Goal: Task Accomplishment & Management: Use online tool/utility

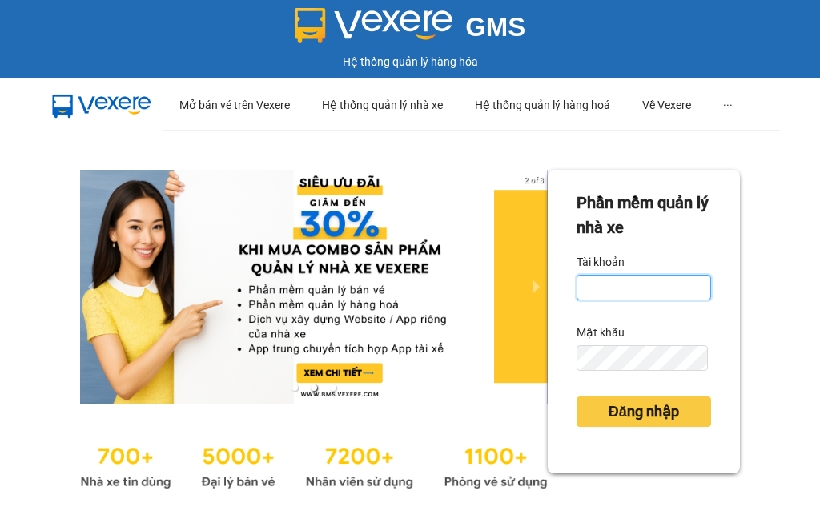
click at [620, 281] on input "Tài khoản" at bounding box center [644, 288] width 135 height 26
type input "hanvng.petrobp"
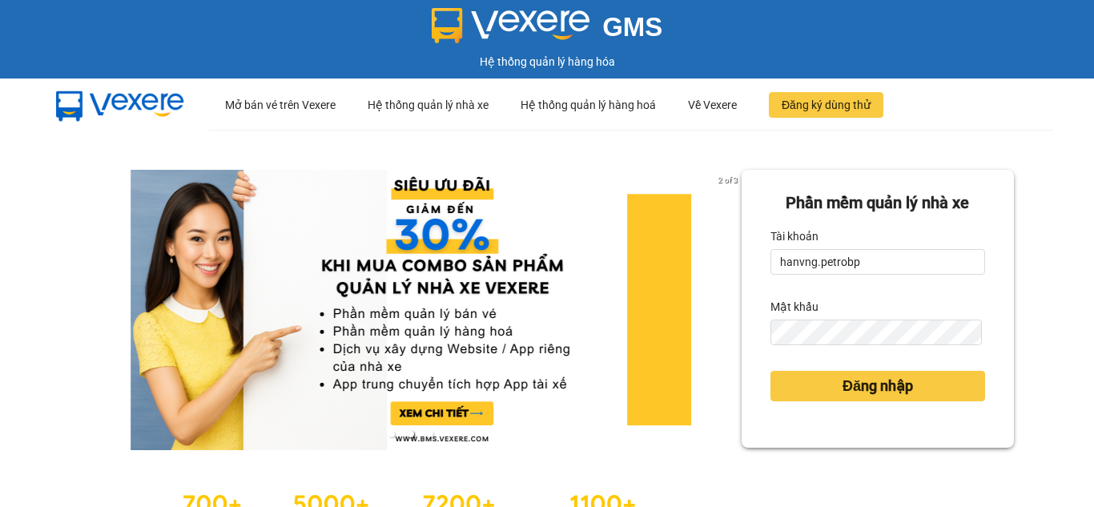
click at [819, 311] on div "Mật khẩu" at bounding box center [877, 307] width 215 height 26
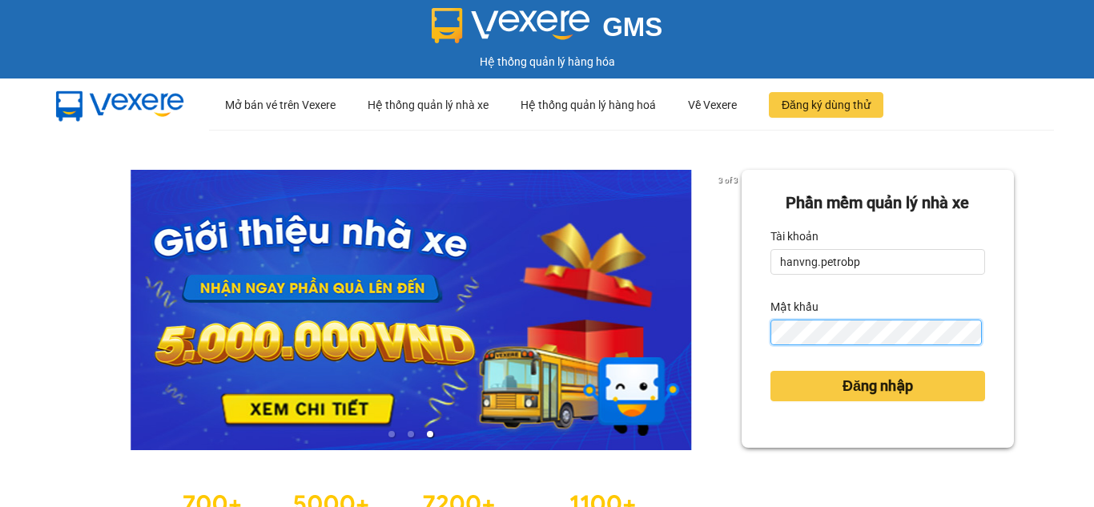
click at [770, 371] on button "Đăng nhập" at bounding box center [877, 386] width 215 height 30
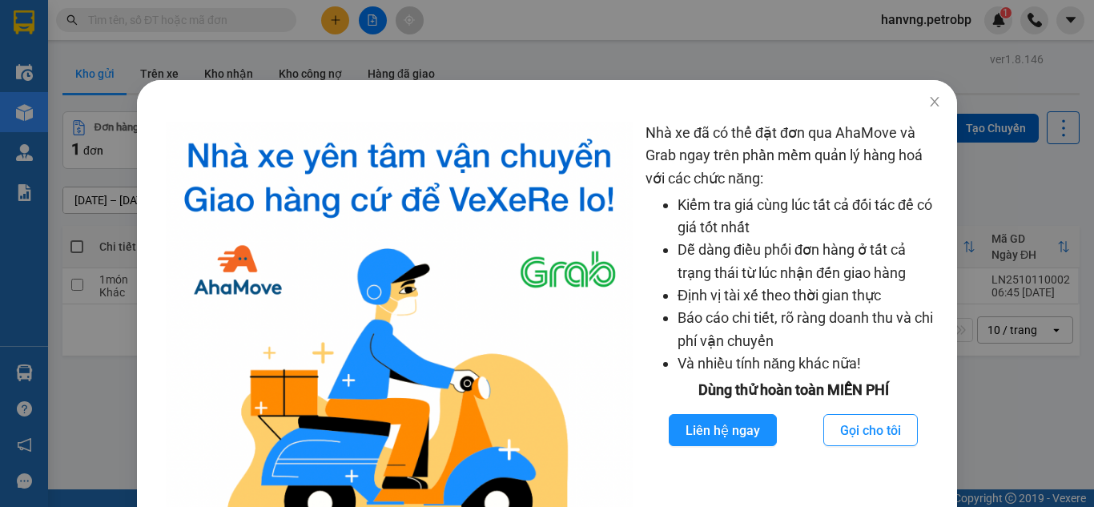
click at [325, 19] on div "Nhà xe đã có thể đặt đơn qua AhaMove và Grab ngay trên phần mềm quản lý hàng ho…" at bounding box center [547, 253] width 1094 height 507
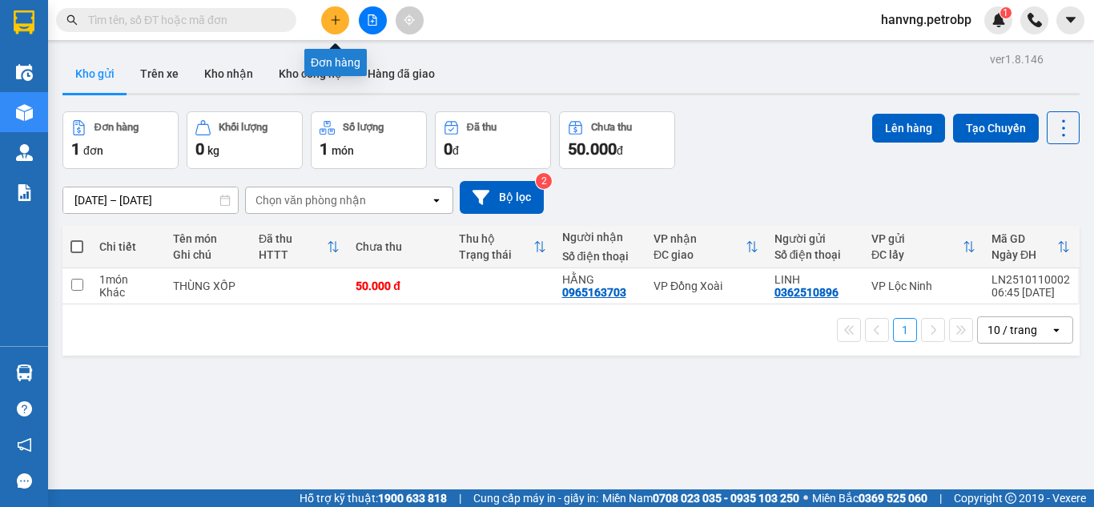
click at [332, 22] on icon "plus" at bounding box center [335, 19] width 11 height 11
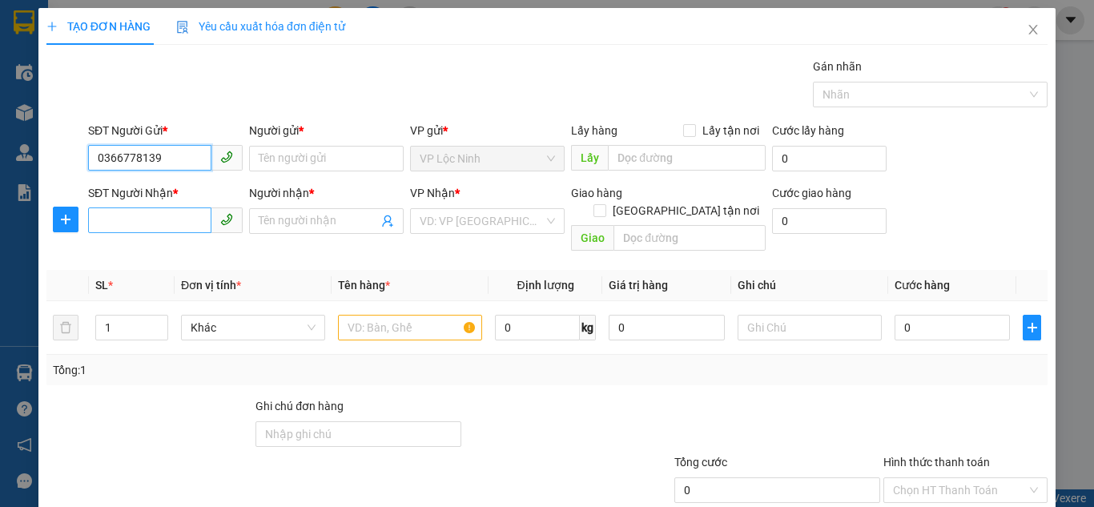
type input "0366778139"
click at [165, 227] on input "SĐT Người Nhận *" at bounding box center [149, 220] width 123 height 26
drag, startPoint x: 163, startPoint y: 228, endPoint x: 331, endPoint y: 147, distance: 187.7
click at [175, 215] on input "SĐT Người Nhận *" at bounding box center [149, 220] width 123 height 26
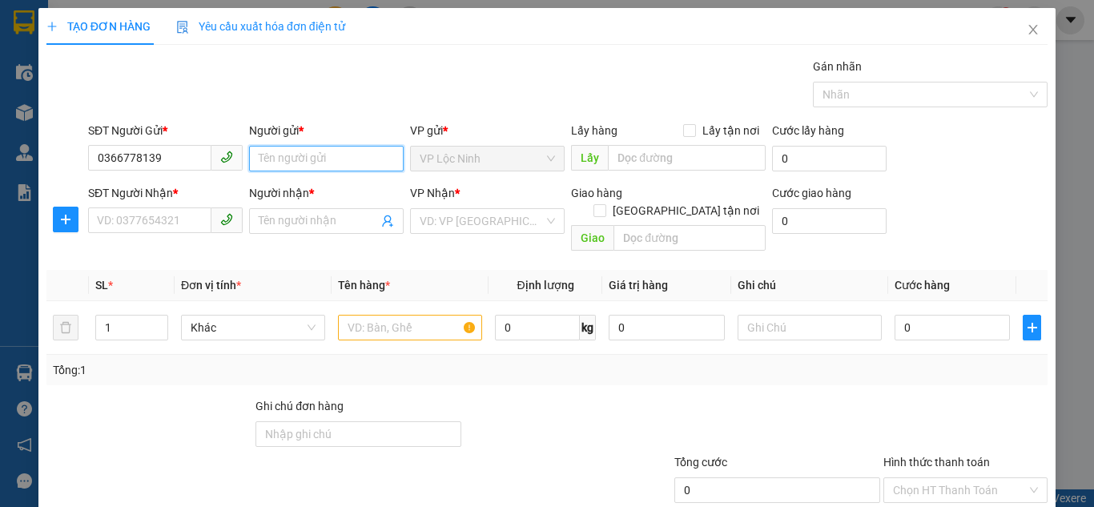
drag, startPoint x: 303, startPoint y: 166, endPoint x: 315, endPoint y: 159, distance: 14.0
click at [303, 164] on input "Người gửi *" at bounding box center [326, 159] width 155 height 26
click at [316, 155] on input "Người gửi *" at bounding box center [326, 159] width 155 height 26
type input "THU THẢO"
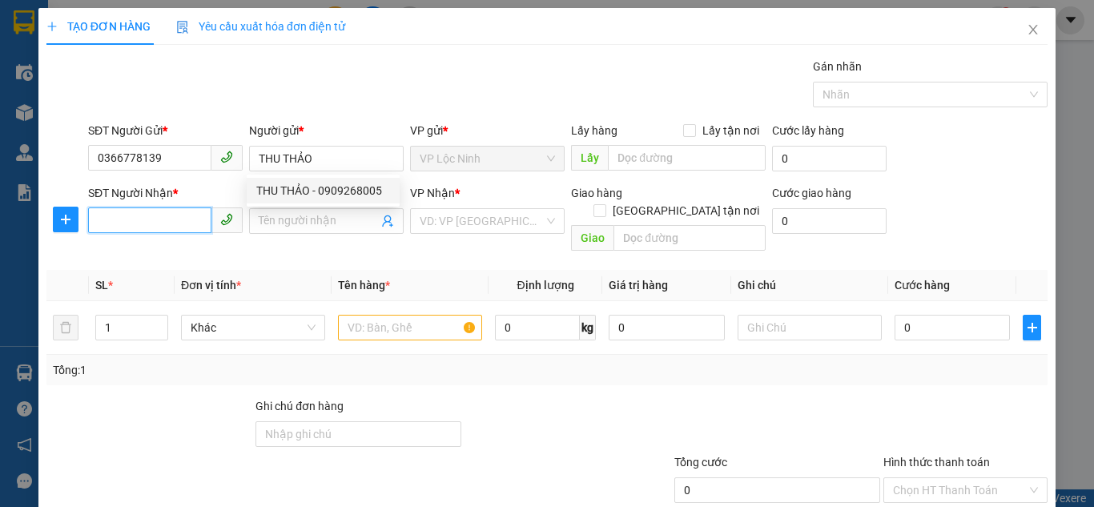
click at [135, 226] on input "SĐT Người Nhận *" at bounding box center [149, 220] width 123 height 26
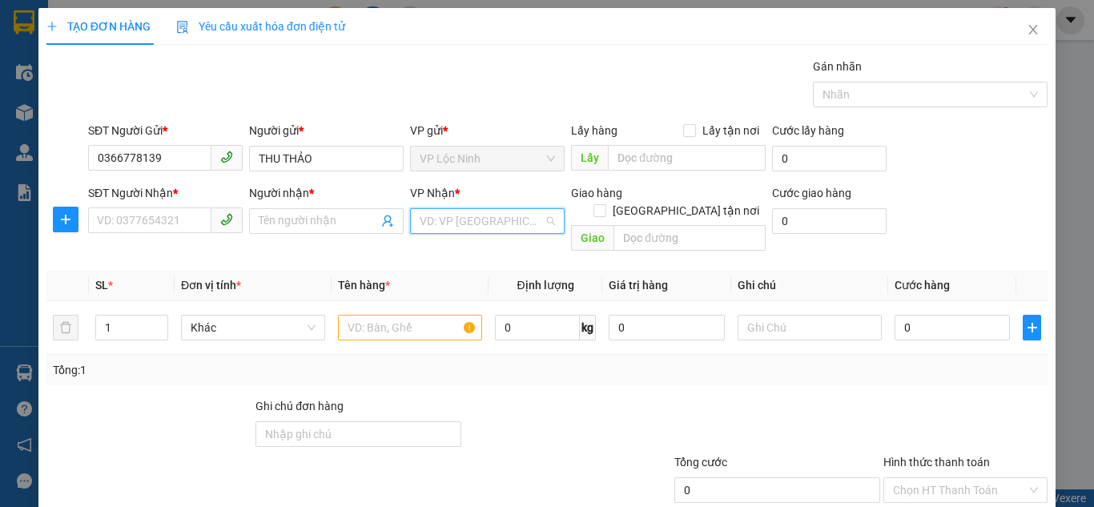
drag, startPoint x: 456, startPoint y: 223, endPoint x: 492, endPoint y: 239, distance: 39.1
click at [462, 223] on input "search" at bounding box center [482, 221] width 124 height 24
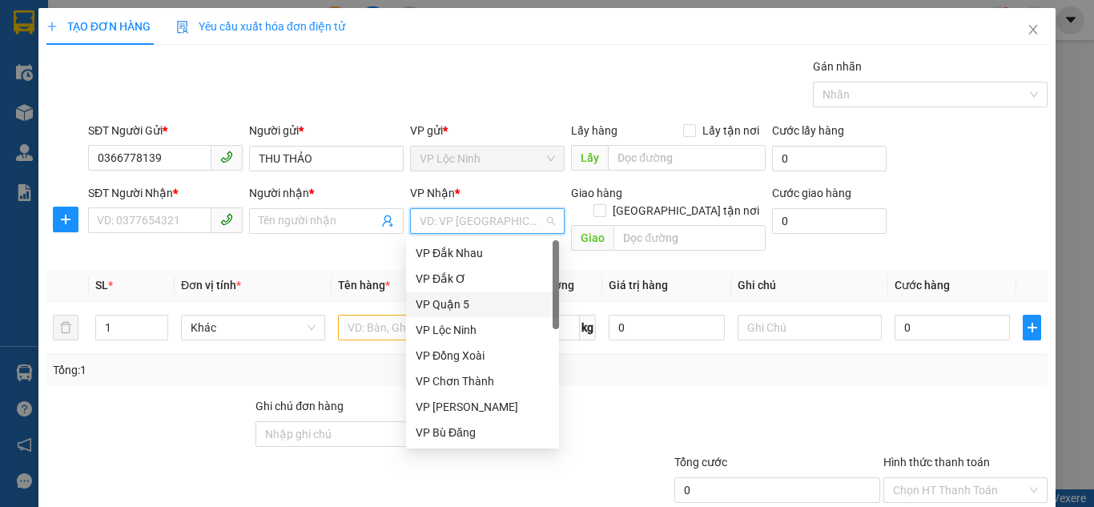
click at [468, 304] on div "VP Quận 5" at bounding box center [483, 304] width 134 height 18
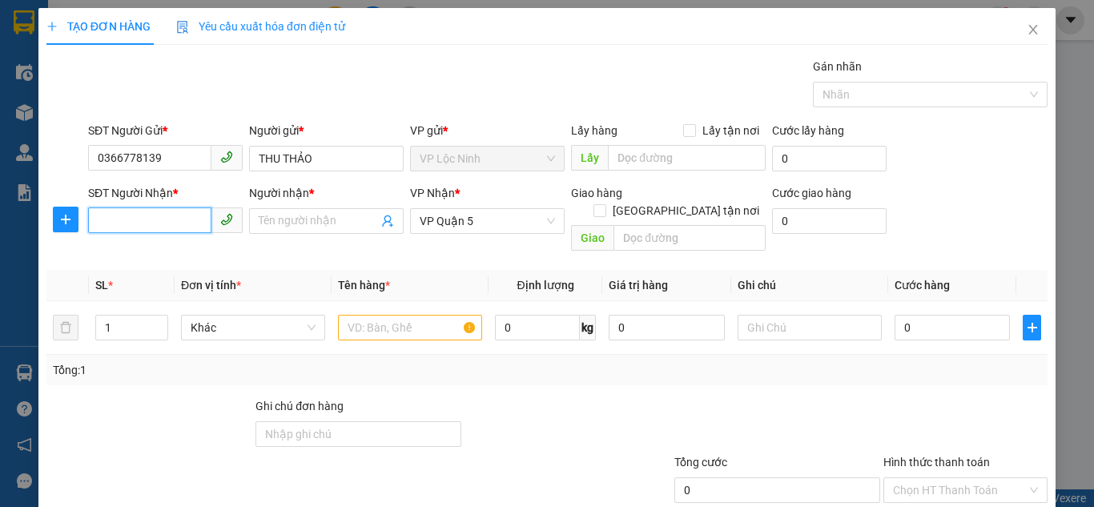
click at [134, 209] on input "SĐT Người Nhận *" at bounding box center [149, 220] width 123 height 26
click at [147, 220] on input "09333655588" at bounding box center [149, 220] width 123 height 26
type input "0933365588"
click at [332, 208] on div "Người nhận * Tên người nhận" at bounding box center [326, 212] width 155 height 56
click at [337, 214] on input "Người nhận *" at bounding box center [318, 221] width 119 height 18
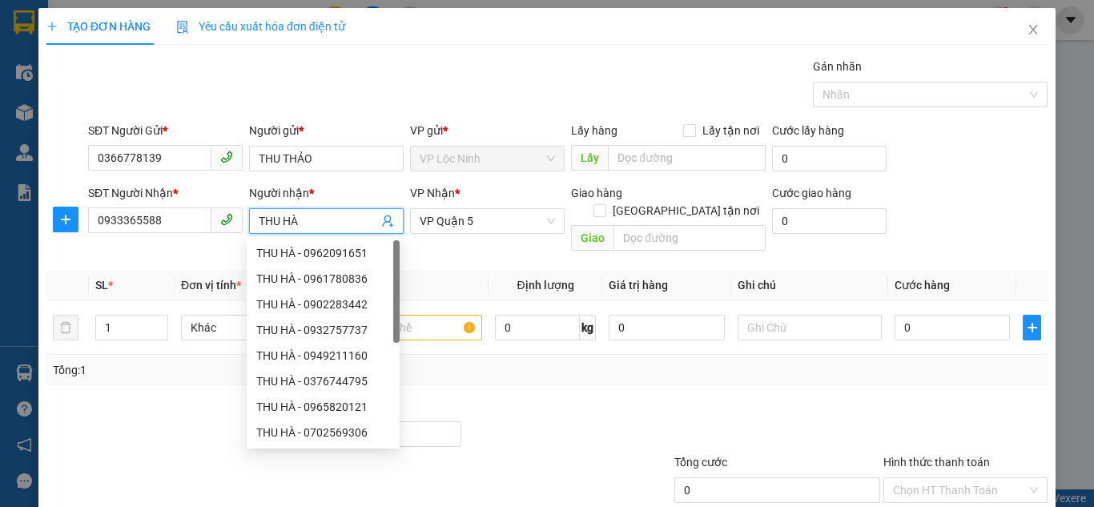
type input "THU HÀ"
click at [552, 399] on div at bounding box center [567, 425] width 209 height 56
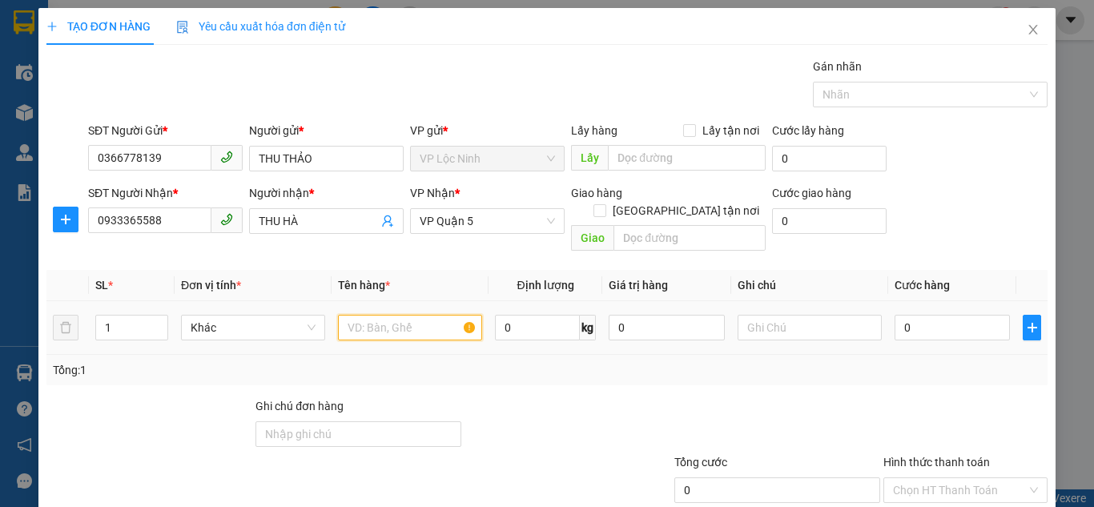
drag, startPoint x: 423, startPoint y: 313, endPoint x: 405, endPoint y: 316, distance: 17.9
click at [420, 315] on input "text" at bounding box center [410, 328] width 144 height 26
type input "XỐP TRẮNG"
click at [819, 319] on input "0" at bounding box center [951, 328] width 115 height 26
type input "5"
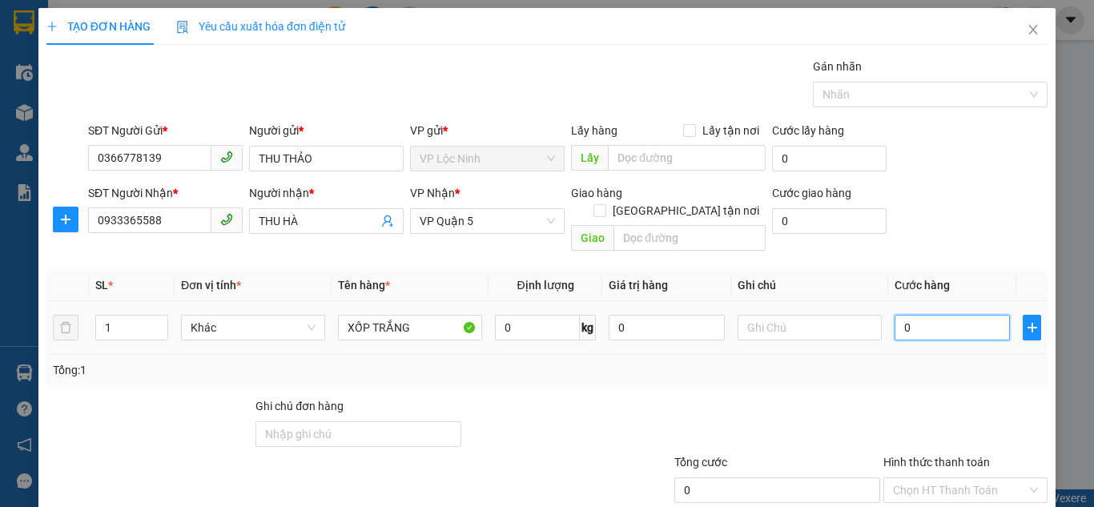
type input "5"
type input "50"
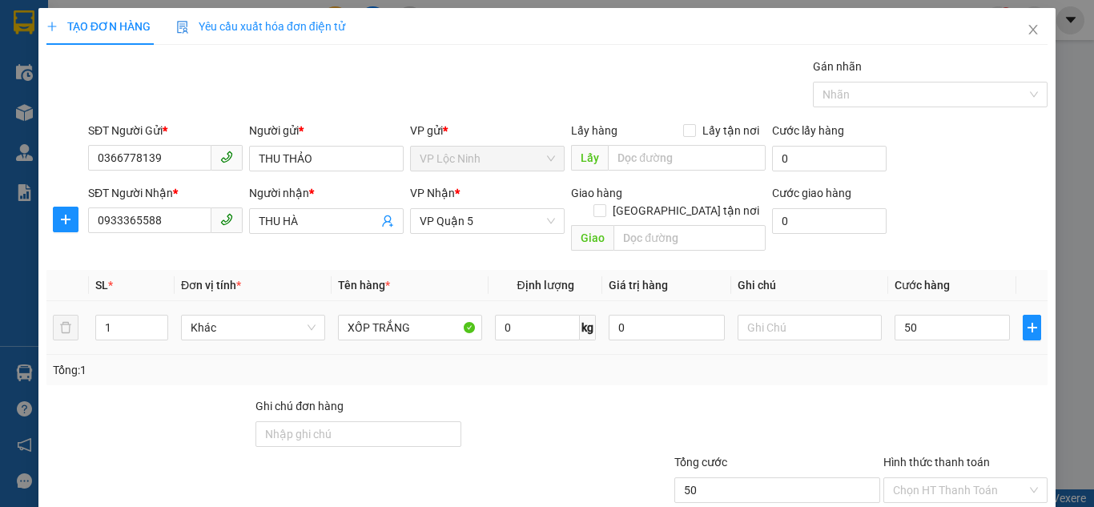
type input "50.000"
click at [819, 364] on div "Tổng: 1" at bounding box center [546, 370] width 1001 height 30
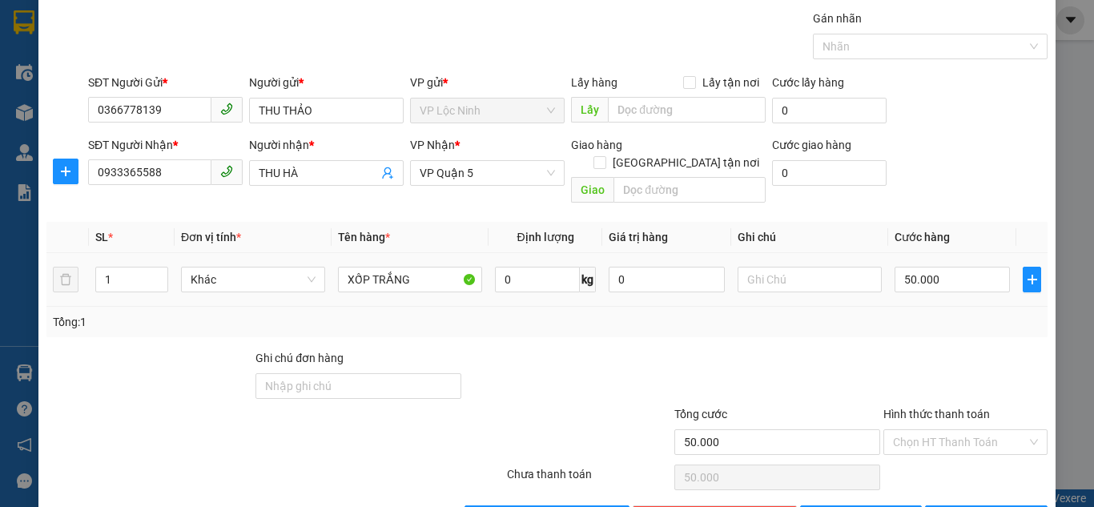
scroll to position [86, 0]
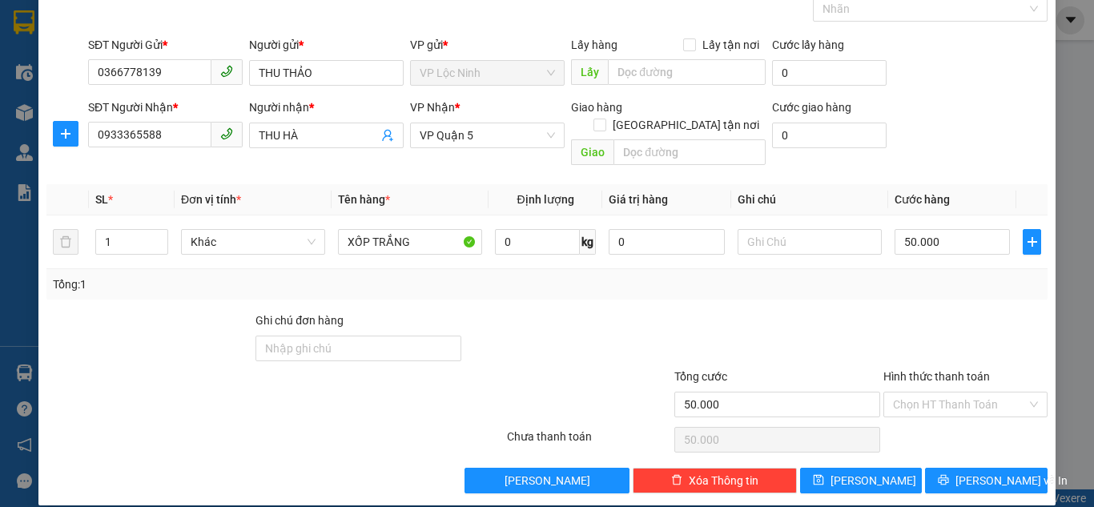
click at [819, 370] on div "Hình thức thanh toán" at bounding box center [965, 380] width 164 height 24
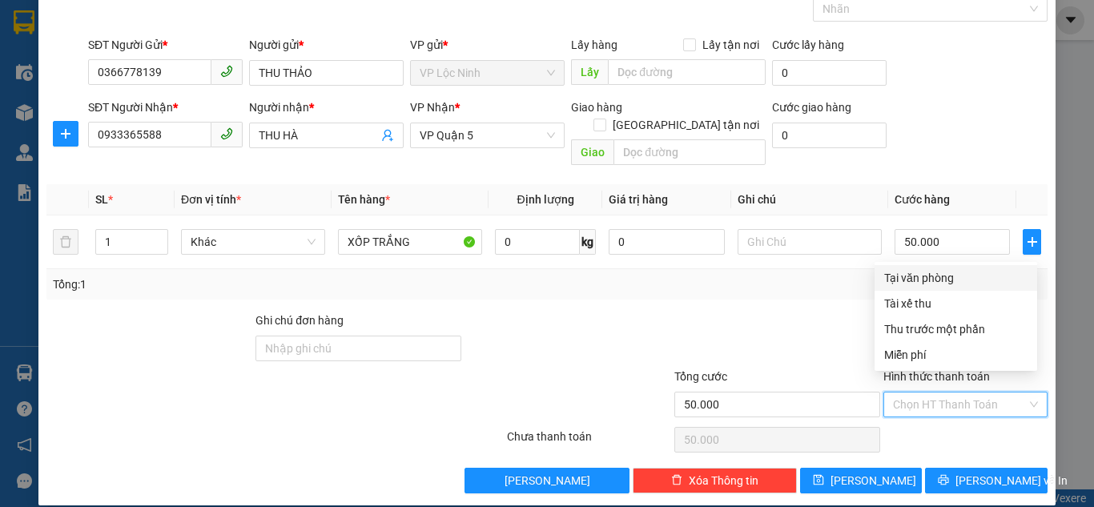
click at [819, 392] on input "Hình thức thanh toán" at bounding box center [960, 404] width 134 height 24
click at [819, 280] on div "Tại văn phòng" at bounding box center [955, 278] width 143 height 18
type input "0"
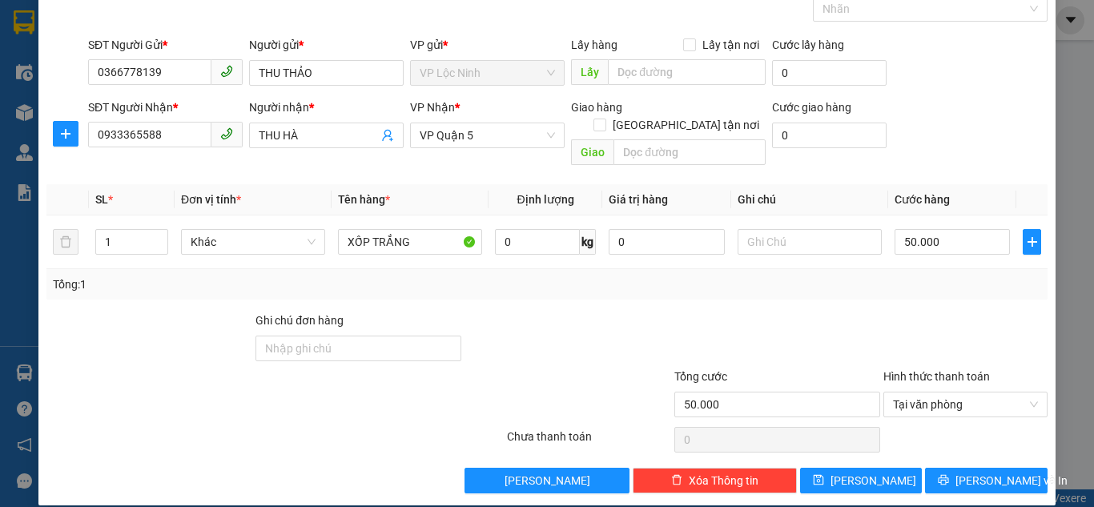
click at [797, 311] on div at bounding box center [777, 339] width 209 height 56
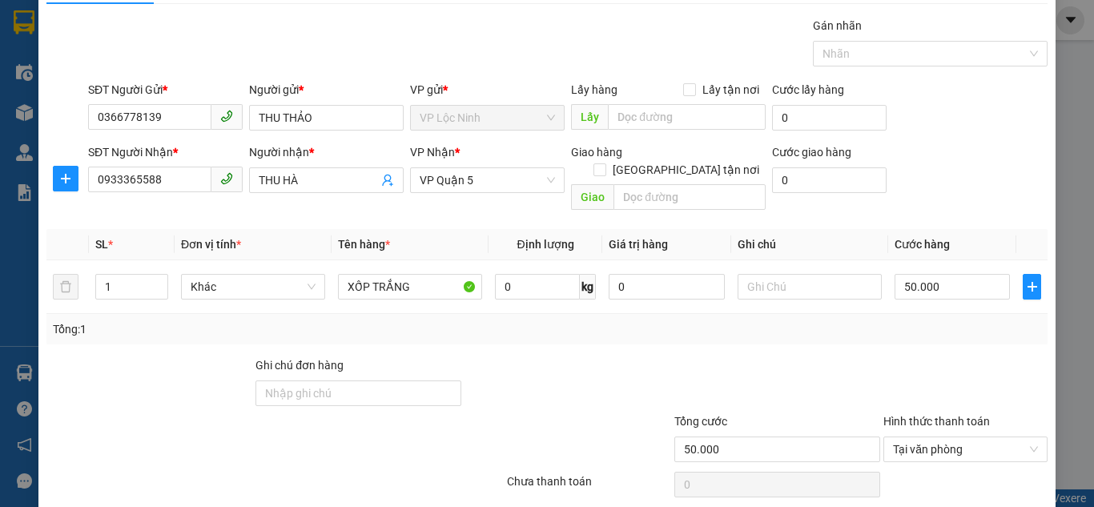
scroll to position [0, 0]
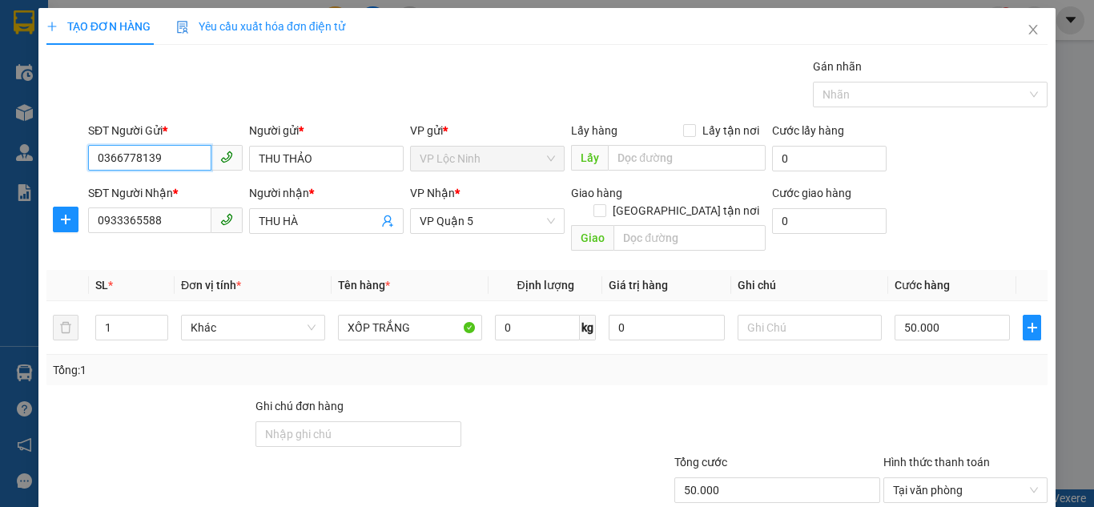
drag, startPoint x: 187, startPoint y: 153, endPoint x: 0, endPoint y: 154, distance: 186.6
click at [0, 153] on div "TẠO ĐƠN HÀNG Yêu cầu xuất hóa đơn điện tử Transit Pickup Surcharge Ids Transit …" at bounding box center [547, 253] width 1094 height 507
drag, startPoint x: 186, startPoint y: 216, endPoint x: 0, endPoint y: 216, distance: 185.8
click at [0, 216] on div "TẠO ĐƠN HÀNG Yêu cầu xuất hóa đơn điện tử Transit Pickup Surcharge Ids Transit …" at bounding box center [547, 253] width 1094 height 507
paste input "366778139"
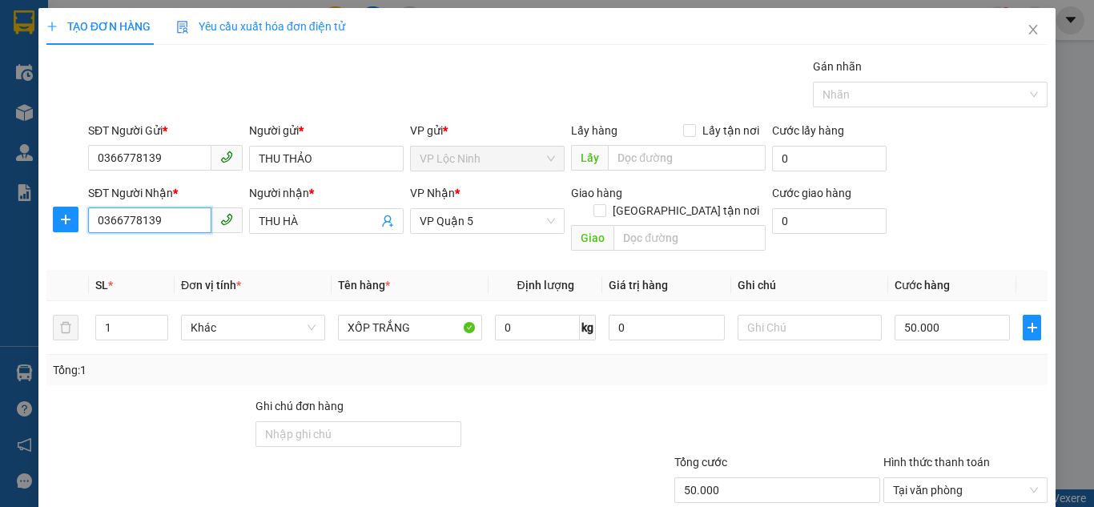
type input "0366778139"
drag, startPoint x: 207, startPoint y: 381, endPoint x: 207, endPoint y: 371, distance: 10.4
click at [207, 376] on div "Transit Pickup Surcharge Ids Transit Deliver Surcharge Ids Transit Deliver Surc…" at bounding box center [546, 318] width 1001 height 521
click at [327, 221] on input "THU HÀ" at bounding box center [318, 221] width 119 height 18
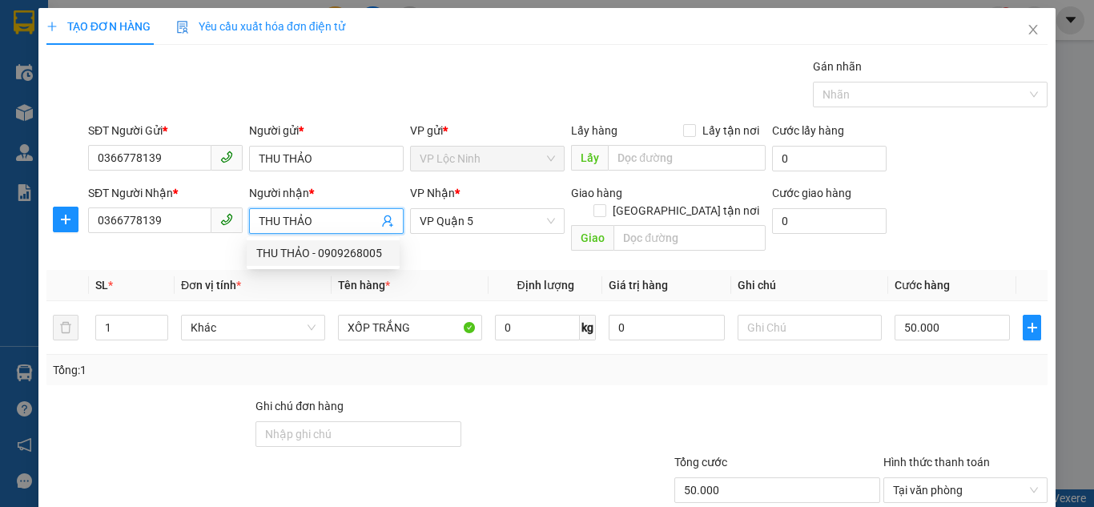
type input "THU THẢO"
click at [176, 397] on div at bounding box center [149, 425] width 209 height 56
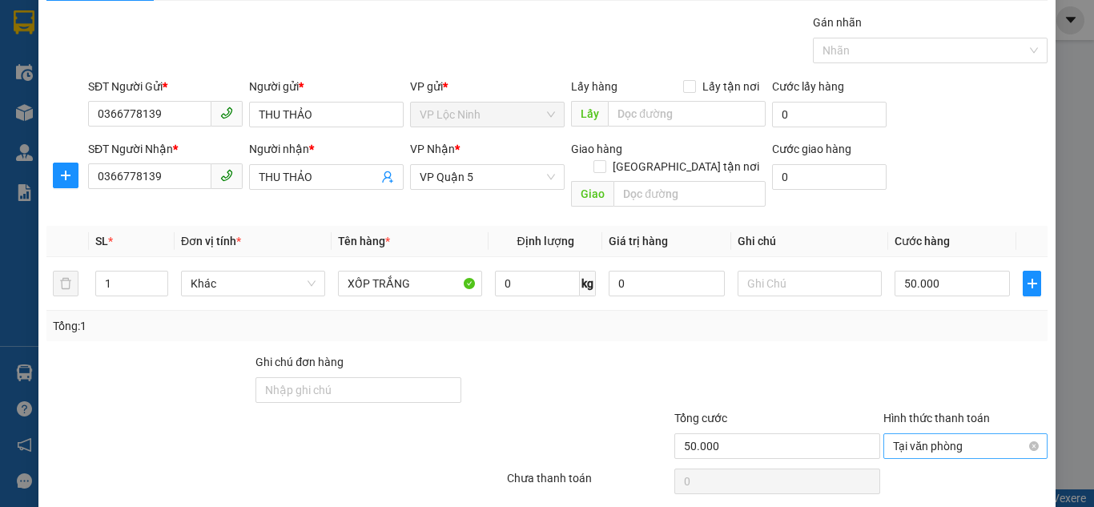
scroll to position [86, 0]
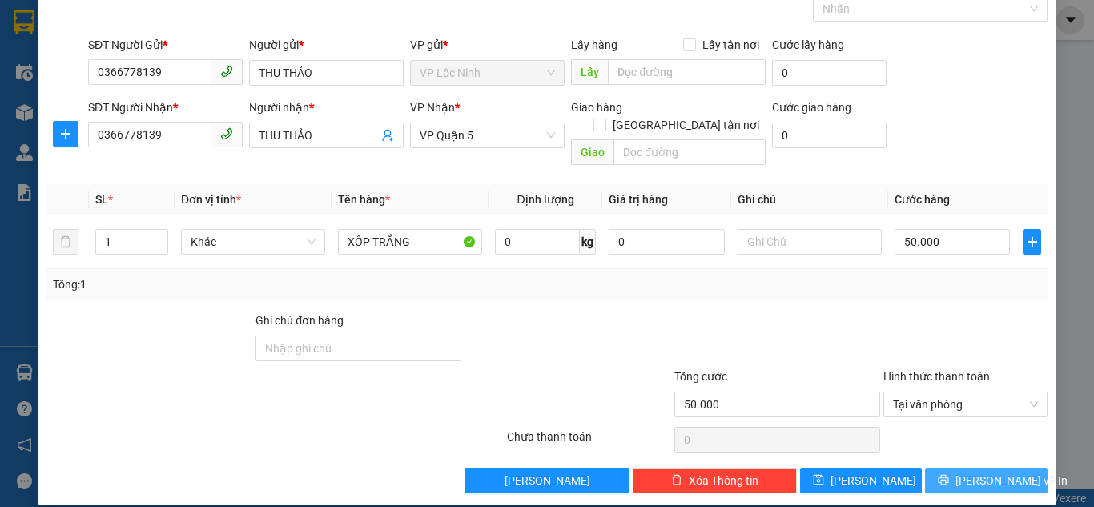
click at [819, 472] on span "[PERSON_NAME] và In" at bounding box center [1011, 481] width 112 height 18
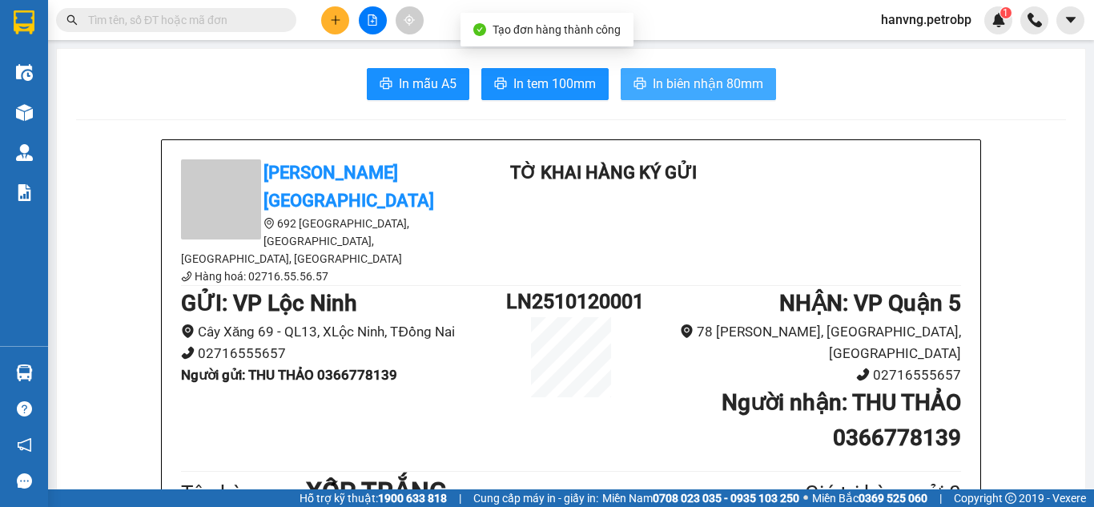
click at [698, 93] on span "In biên nhận 80mm" at bounding box center [708, 84] width 110 height 20
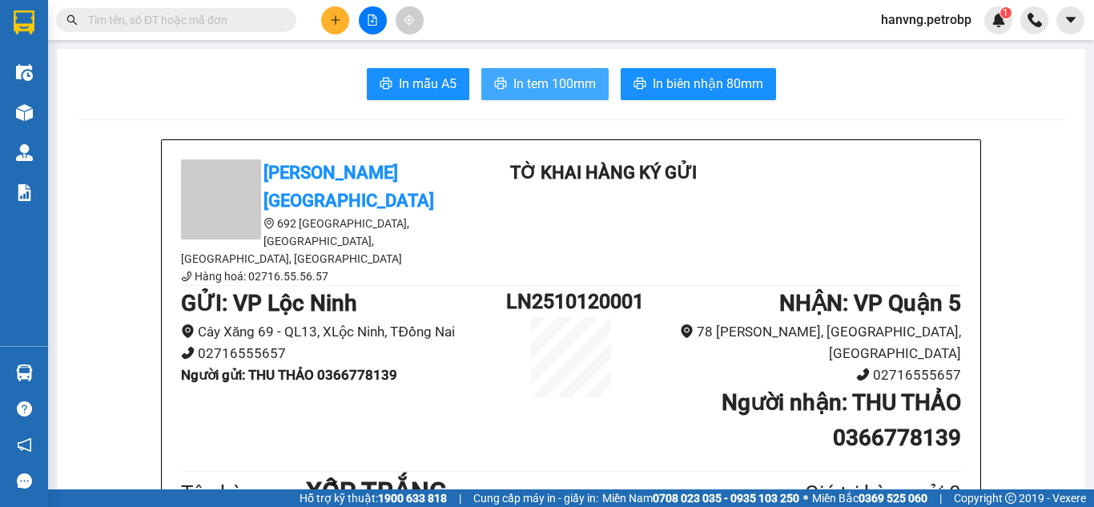
click at [534, 85] on span "In tem 100mm" at bounding box center [554, 84] width 82 height 20
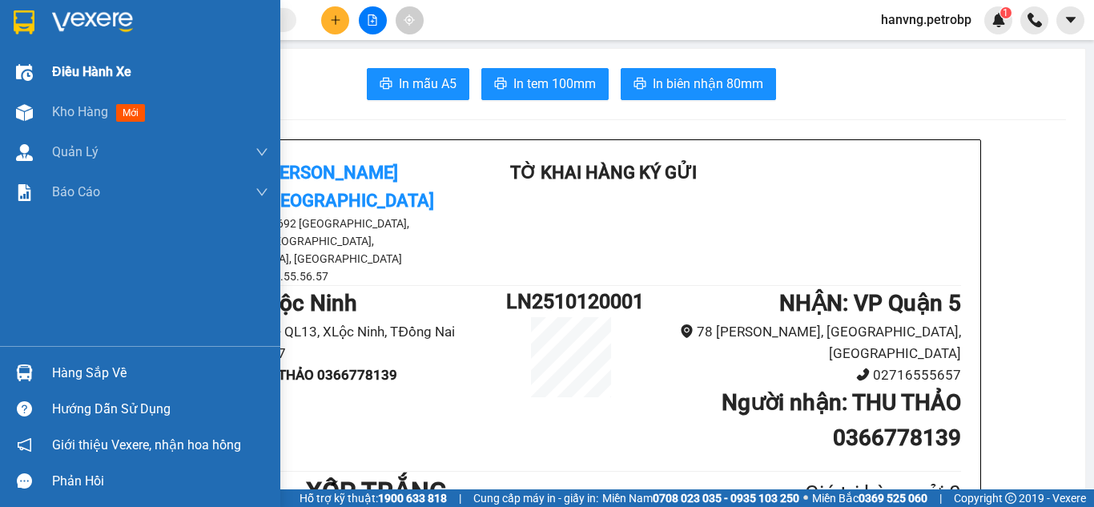
drag, startPoint x: 74, startPoint y: 70, endPoint x: 91, endPoint y: 70, distance: 17.6
click at [74, 70] on span "Điều hành xe" at bounding box center [91, 72] width 79 height 20
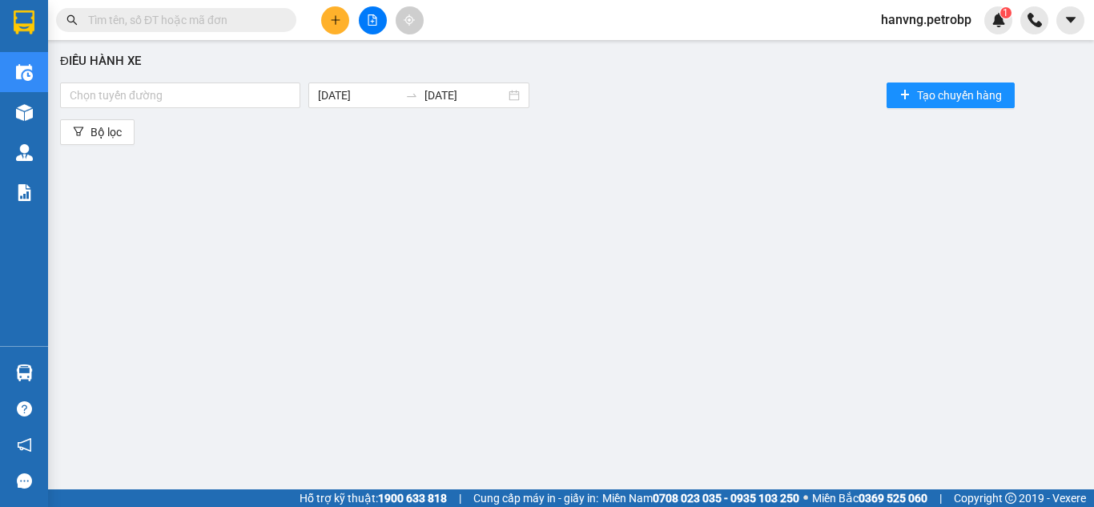
click at [819, 22] on span "hanvng.petrobp" at bounding box center [926, 20] width 116 height 20
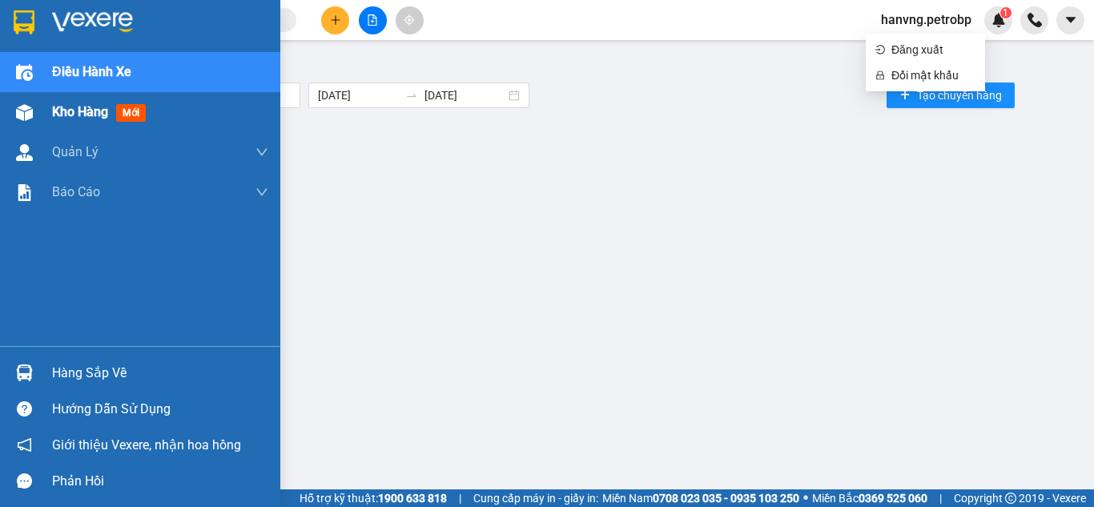
drag, startPoint x: 76, startPoint y: 114, endPoint x: 117, endPoint y: 114, distance: 40.8
click at [78, 115] on span "Kho hàng" at bounding box center [80, 111] width 56 height 15
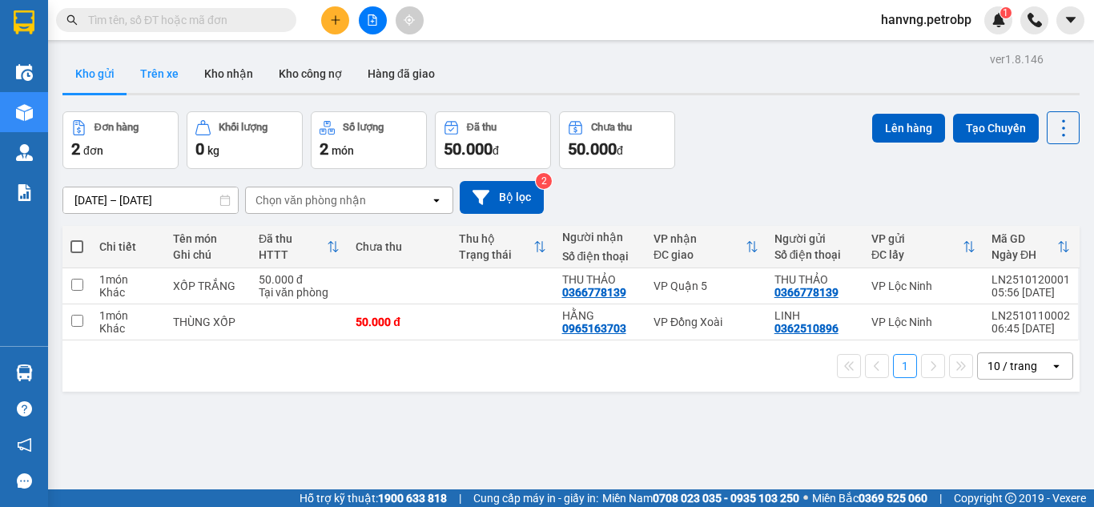
click at [151, 80] on button "Trên xe" at bounding box center [159, 73] width 64 height 38
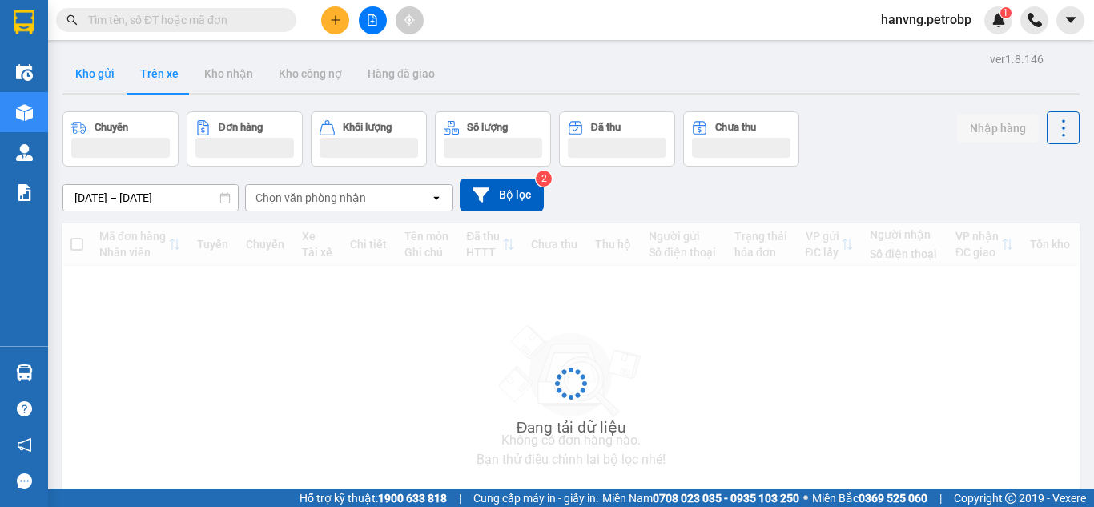
click at [102, 76] on button "Kho gửi" at bounding box center [94, 73] width 65 height 38
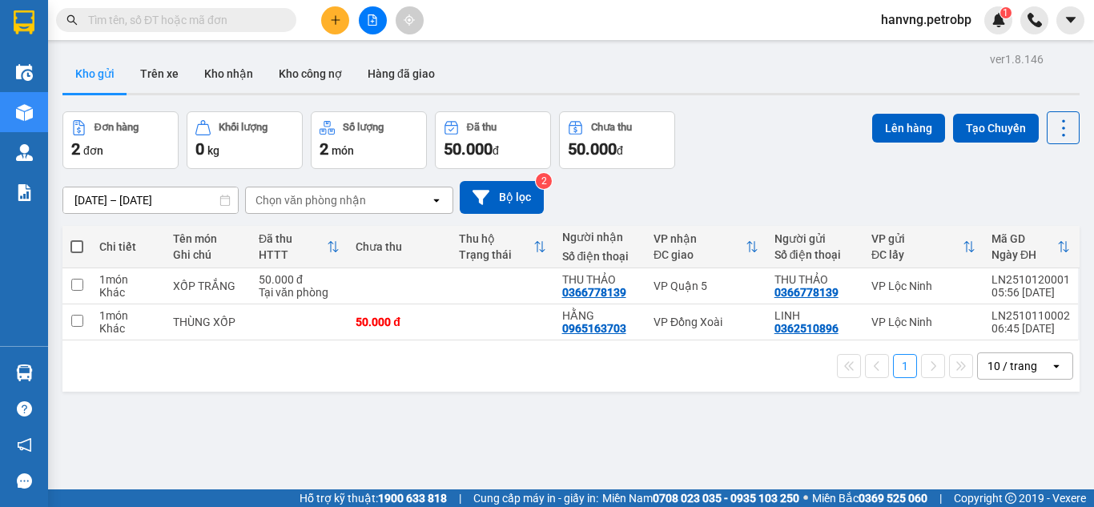
click at [819, 372] on div "1 10 / trang open" at bounding box center [571, 365] width 1004 height 27
click at [819, 368] on button "1" at bounding box center [905, 366] width 24 height 24
click at [221, 76] on button "Kho nhận" at bounding box center [228, 73] width 74 height 38
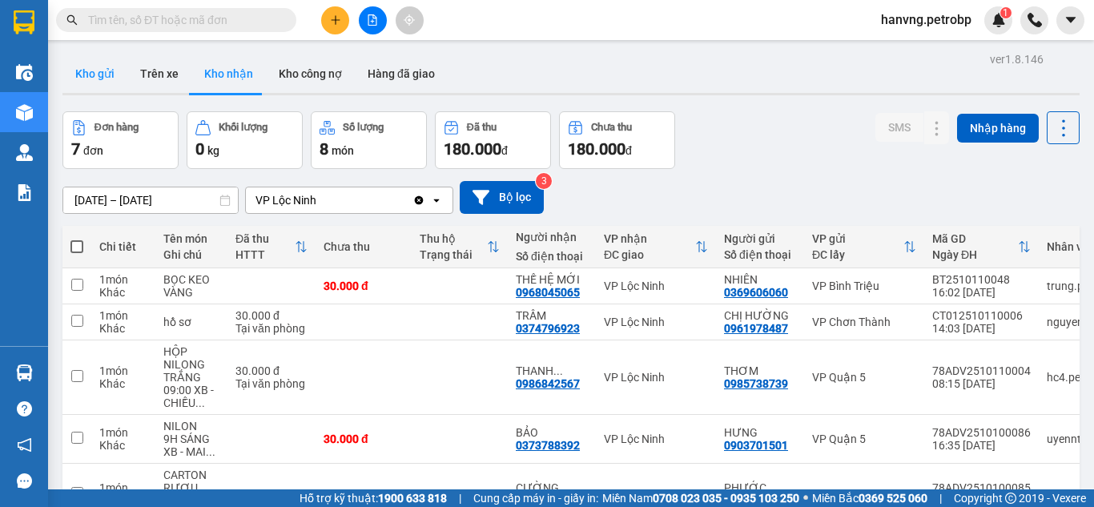
click at [80, 67] on button "Kho gửi" at bounding box center [94, 73] width 65 height 38
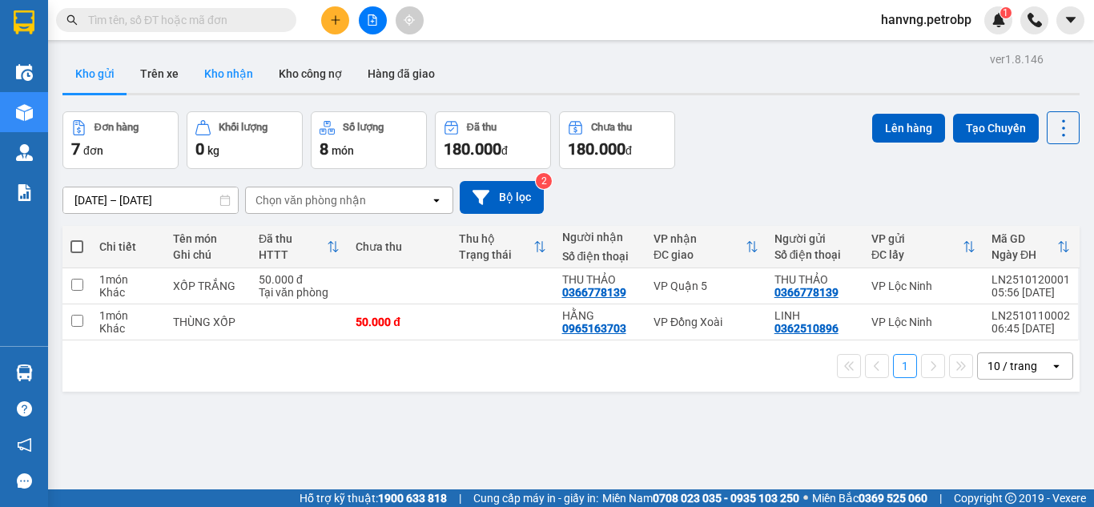
click at [219, 74] on button "Kho nhận" at bounding box center [228, 73] width 74 height 38
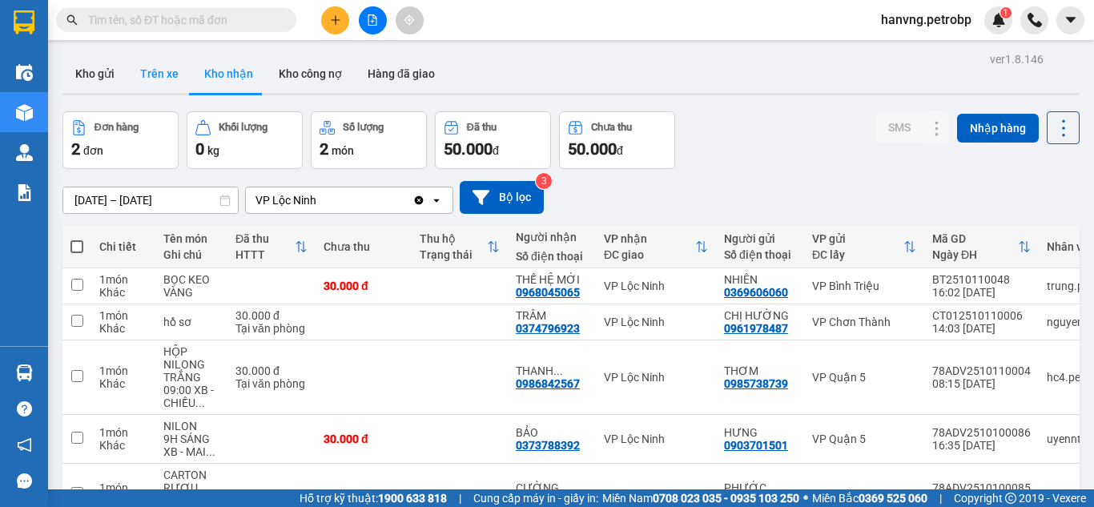
click at [163, 69] on button "Trên xe" at bounding box center [159, 73] width 64 height 38
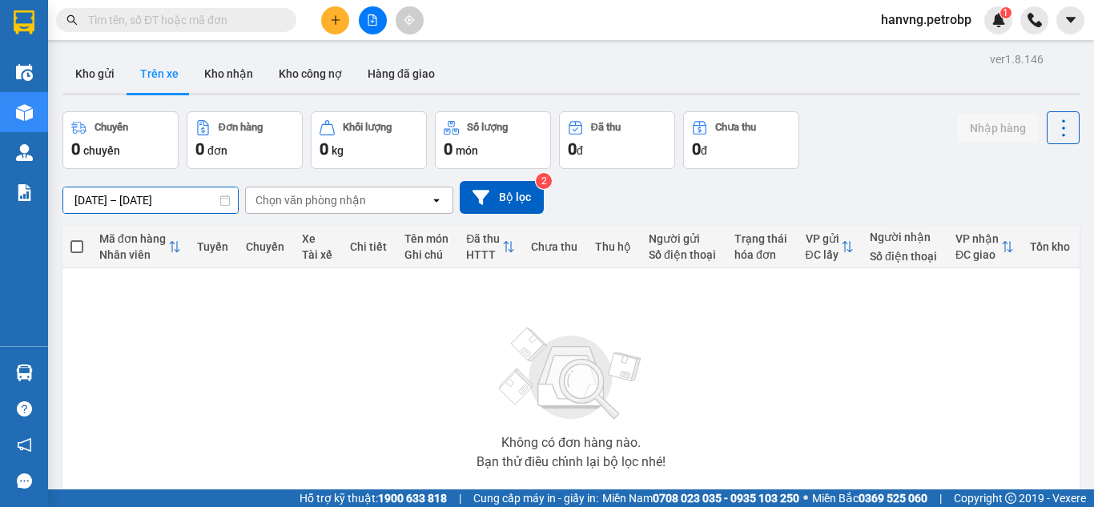
click at [154, 199] on input "[DATE] – [DATE]" at bounding box center [150, 200] width 175 height 26
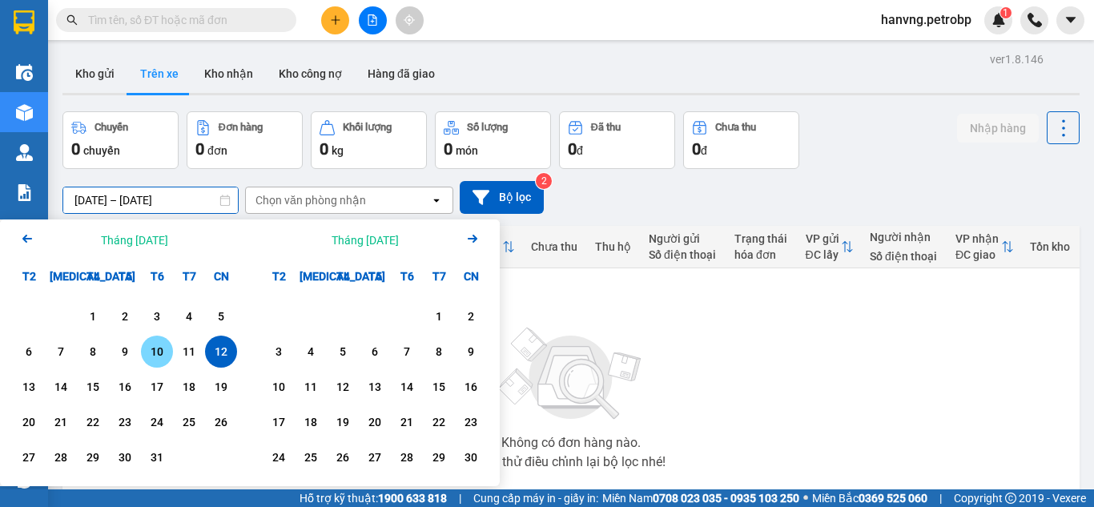
drag, startPoint x: 154, startPoint y: 359, endPoint x: 282, endPoint y: 343, distance: 129.0
click at [155, 359] on div "10" at bounding box center [157, 351] width 22 height 19
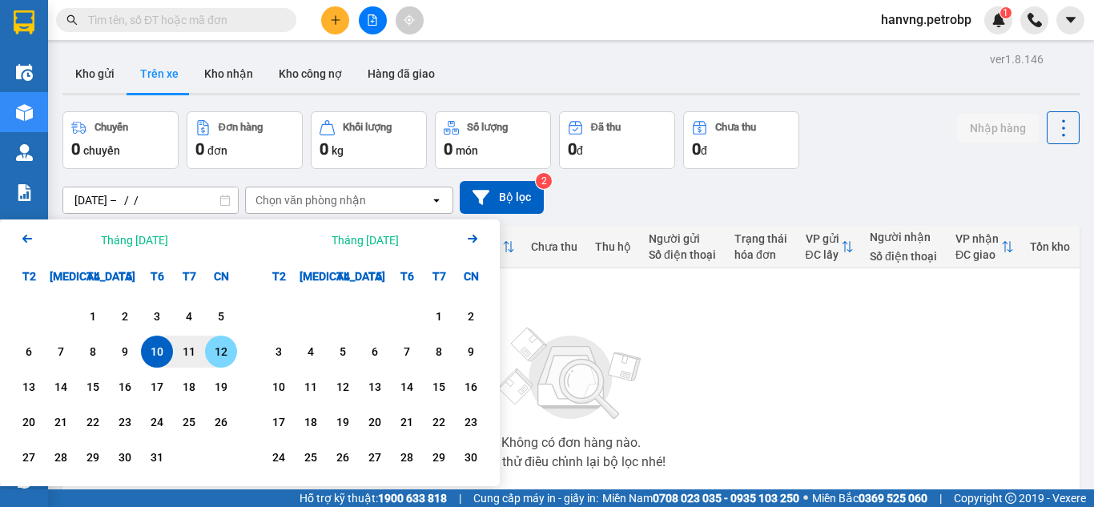
click at [219, 354] on div "12" at bounding box center [221, 351] width 22 height 19
type input "[DATE] – [DATE]"
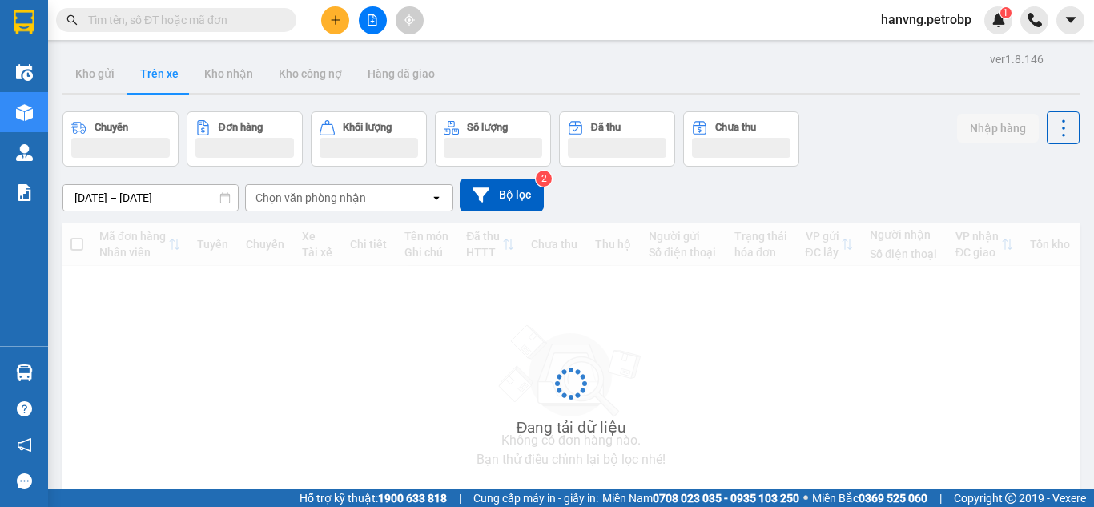
click at [343, 199] on div "Chọn văn phòng nhận" at bounding box center [310, 198] width 110 height 16
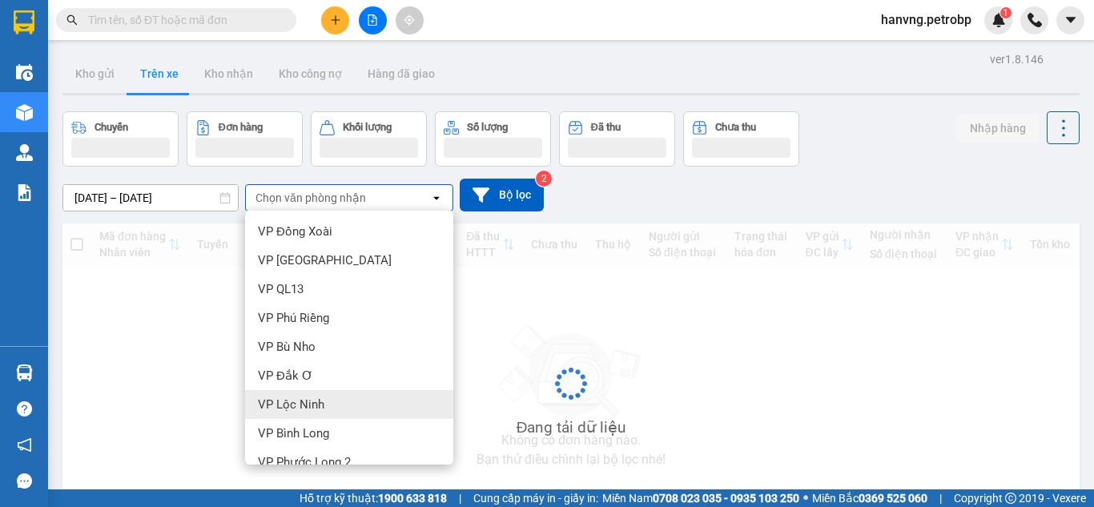
click at [314, 396] on span "VP Lộc Ninh" at bounding box center [291, 404] width 66 height 16
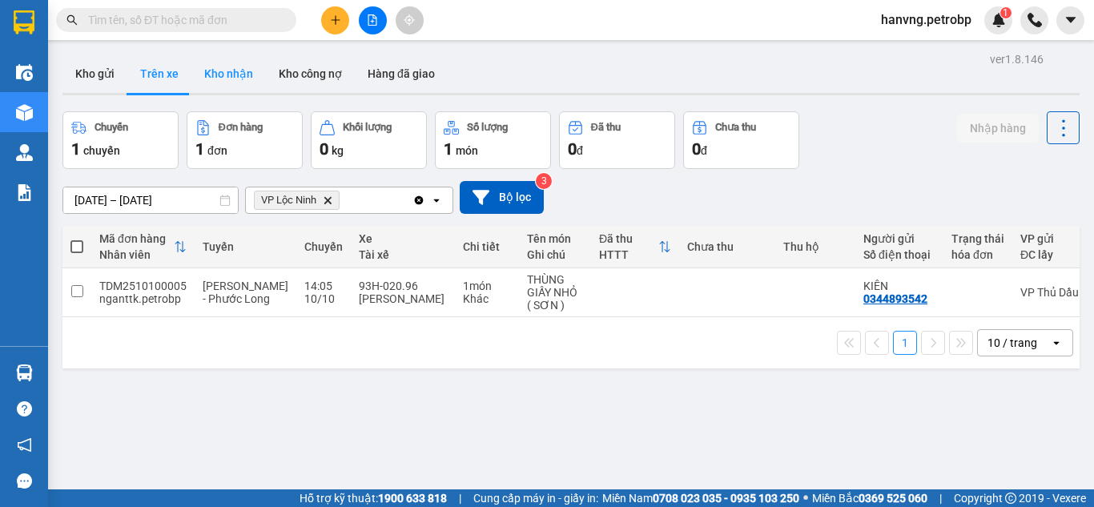
click at [226, 68] on button "Kho nhận" at bounding box center [228, 73] width 74 height 38
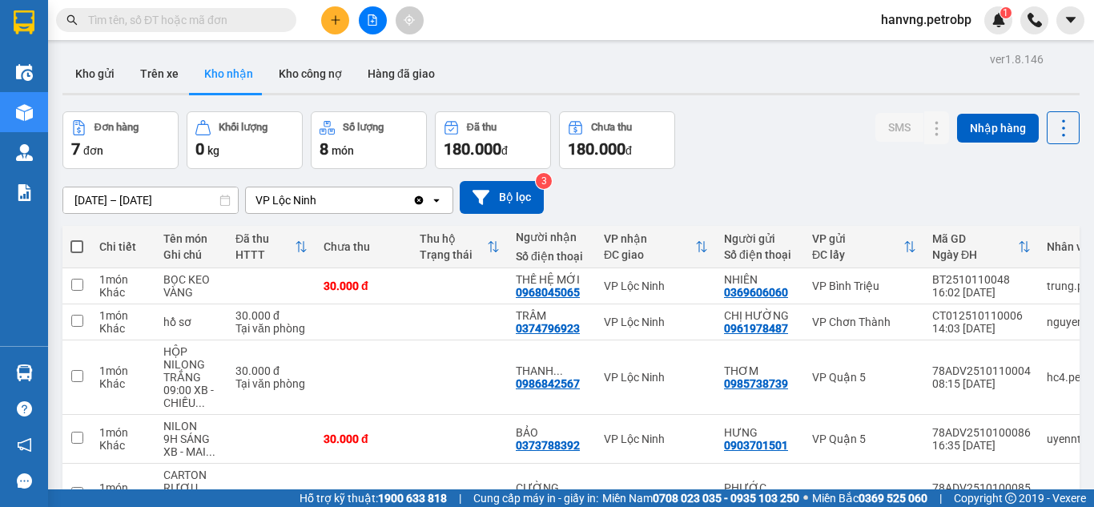
drag, startPoint x: 119, startPoint y: 78, endPoint x: 137, endPoint y: 110, distance: 36.6
click at [119, 78] on button "Kho gửi" at bounding box center [94, 73] width 65 height 38
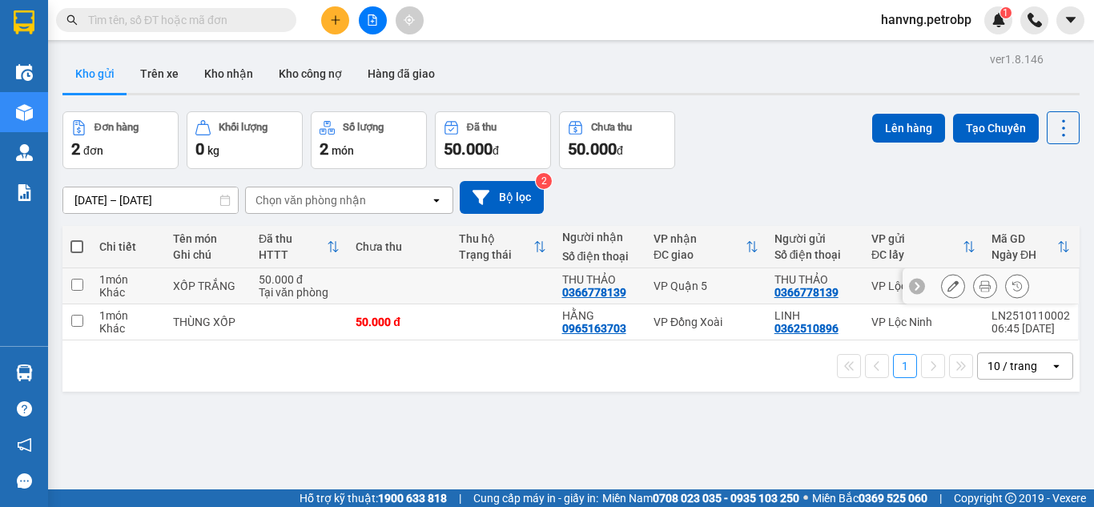
drag, startPoint x: 77, startPoint y: 285, endPoint x: 203, endPoint y: 291, distance: 126.6
click at [77, 286] on input "checkbox" at bounding box center [77, 285] width 12 height 12
checkbox input "true"
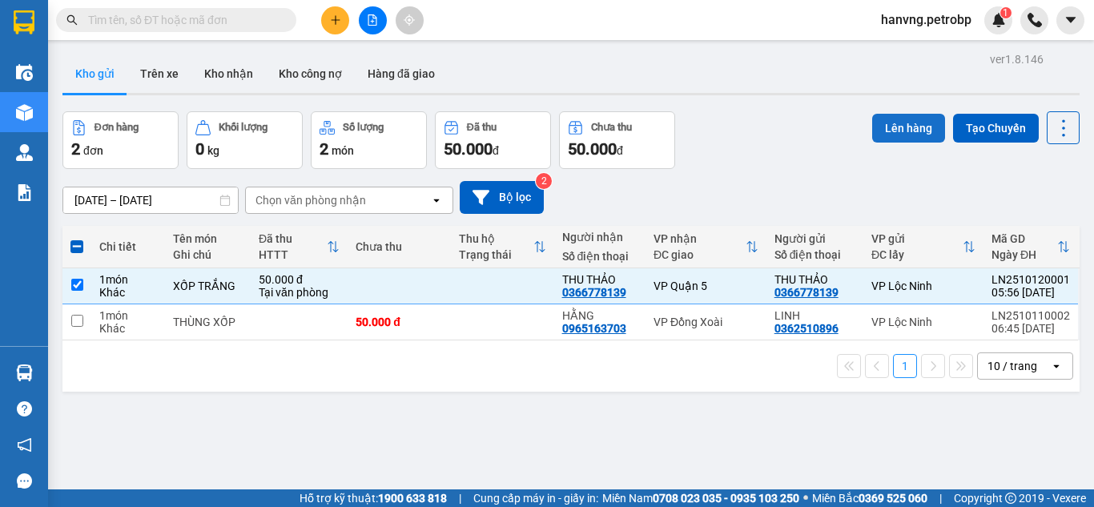
click at [819, 131] on button "Lên hàng" at bounding box center [908, 128] width 73 height 29
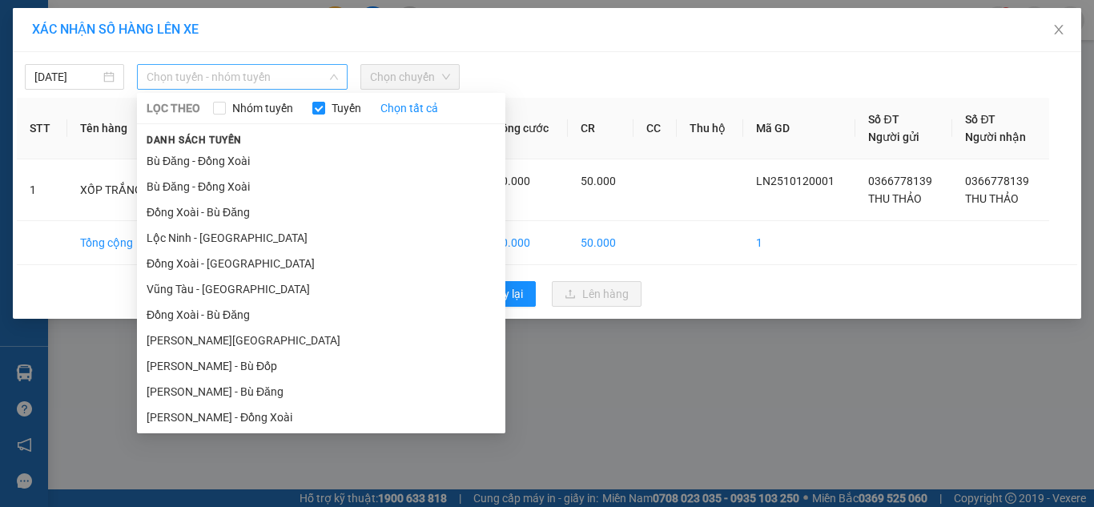
click at [203, 70] on span "Chọn tuyến - nhóm tuyến" at bounding box center [242, 77] width 191 height 24
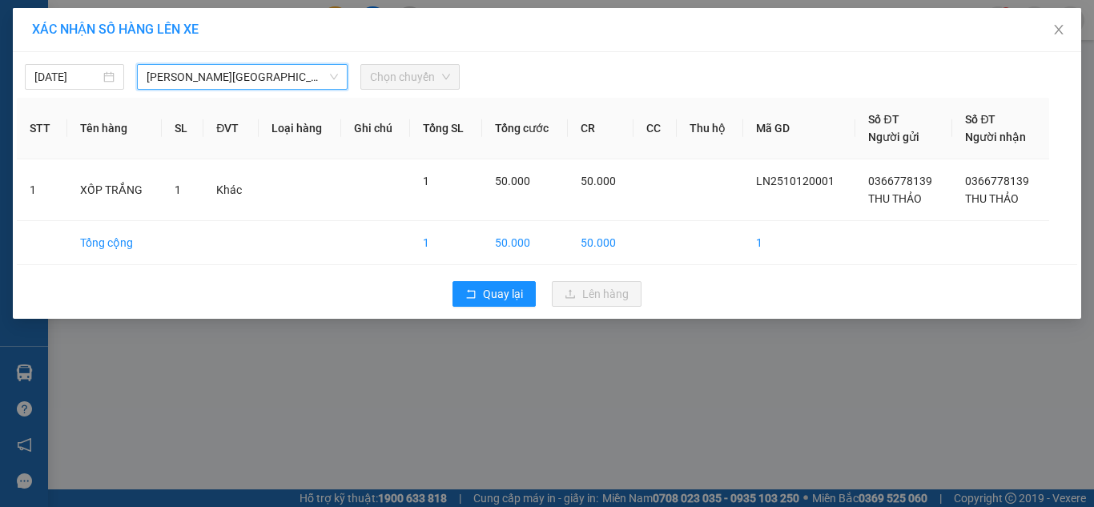
click at [376, 82] on span "Chọn chuyến" at bounding box center [410, 77] width 80 height 24
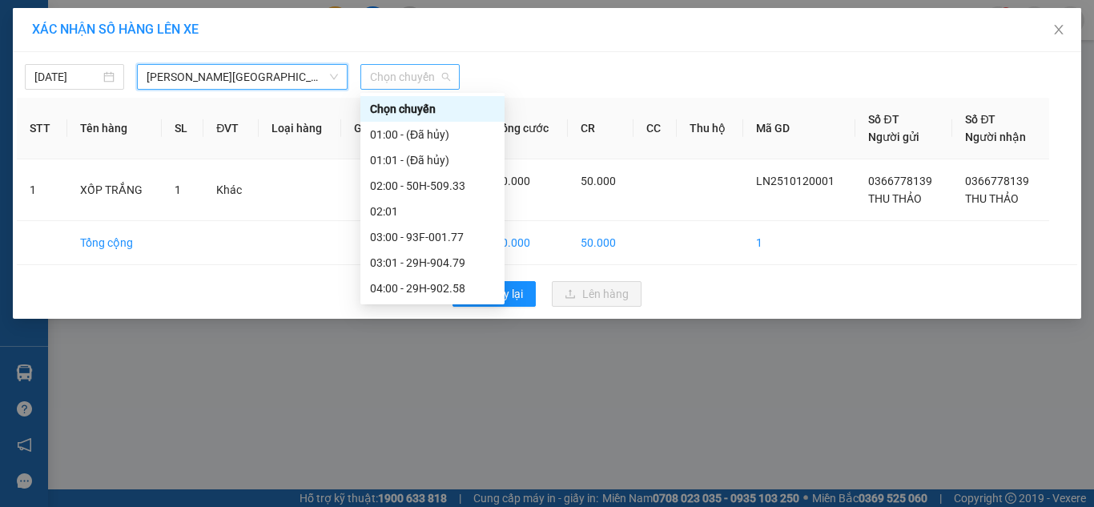
click at [440, 80] on span "Chọn chuyến" at bounding box center [410, 77] width 80 height 24
click at [433, 382] on div "06:00 - 29H-906.41" at bounding box center [432, 391] width 125 height 18
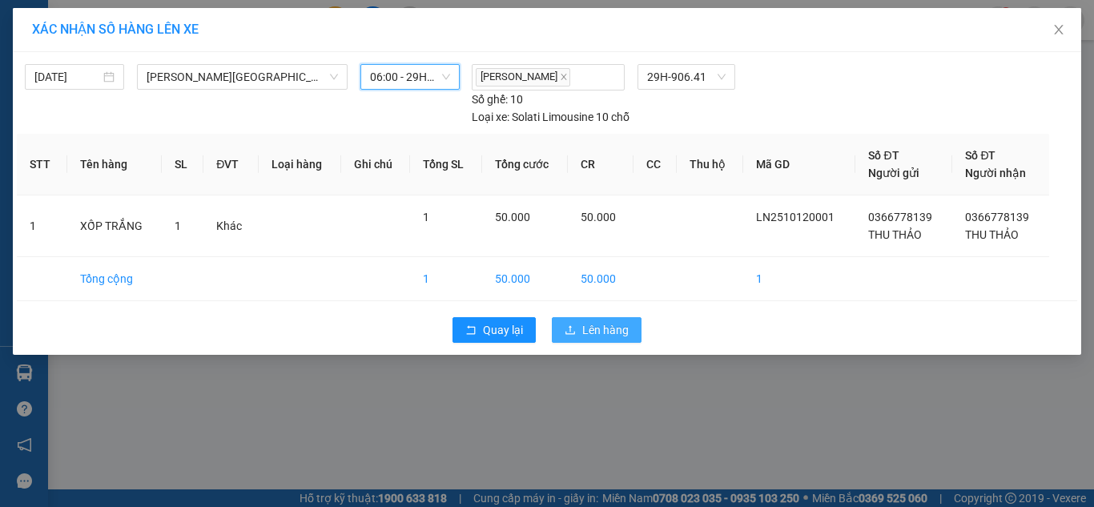
drag, startPoint x: 611, startPoint y: 334, endPoint x: 588, endPoint y: 318, distance: 28.2
click at [611, 334] on span "Lên hàng" at bounding box center [605, 330] width 46 height 18
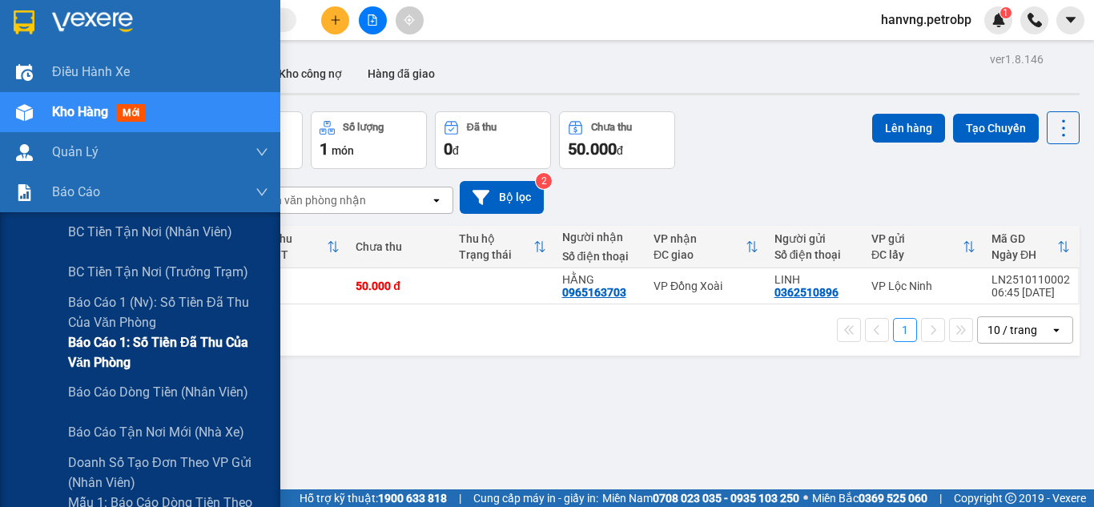
click at [211, 332] on span "Báo cáo 1: Số tiền đã thu của văn phòng" at bounding box center [168, 352] width 200 height 40
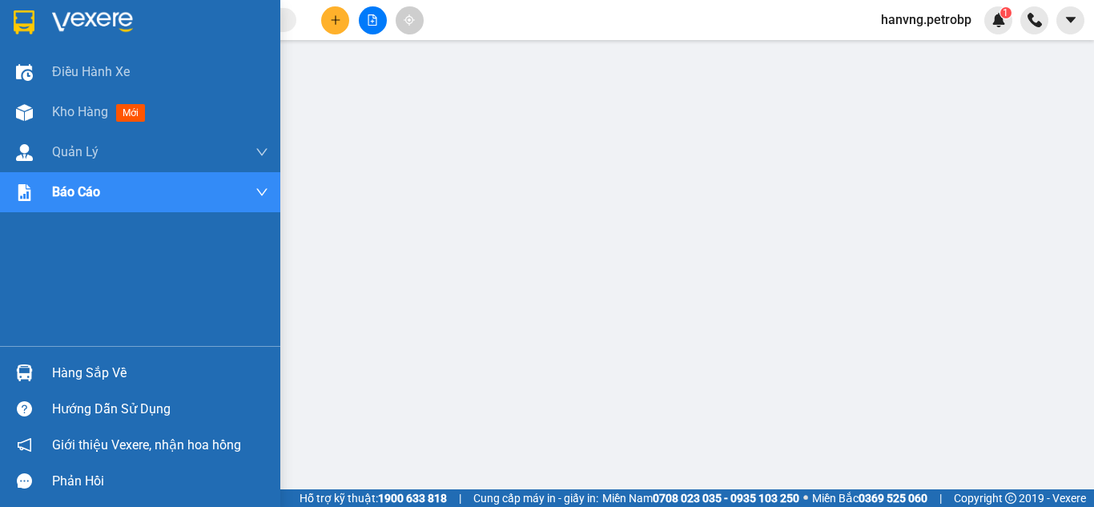
drag, startPoint x: 43, startPoint y: 106, endPoint x: 73, endPoint y: 174, distance: 73.5
click at [43, 108] on div "Kho hàng mới" at bounding box center [140, 112] width 280 height 40
